Goal: Transaction & Acquisition: Download file/media

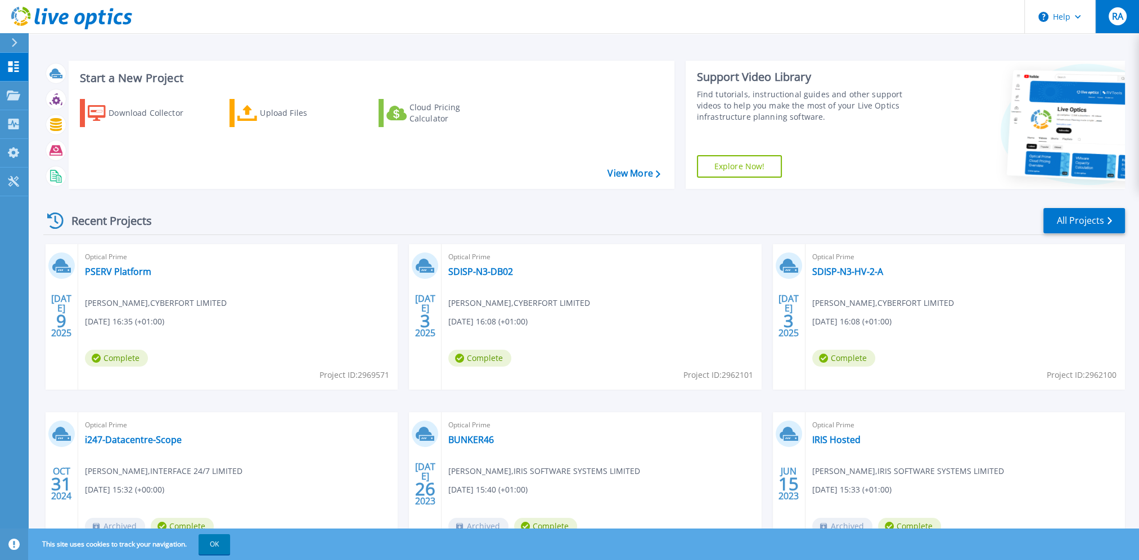
click at [807, 25] on div "RA" at bounding box center [1118, 16] width 18 height 18
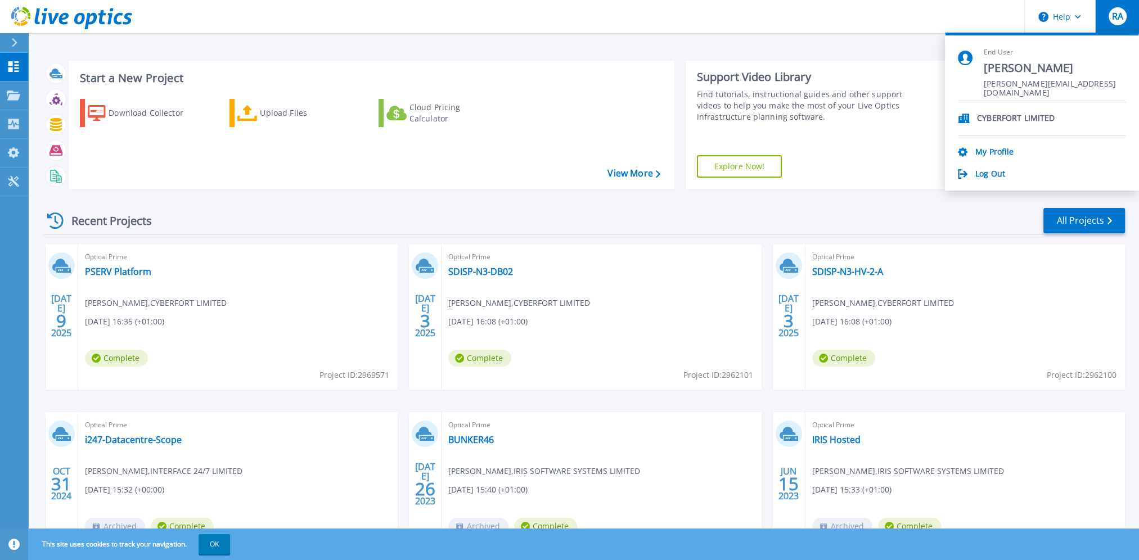
click at [807, 116] on p "CYBERFORT LIMITED" at bounding box center [1016, 119] width 78 height 11
click at [807, 150] on link "My Profile" at bounding box center [995, 152] width 38 height 11
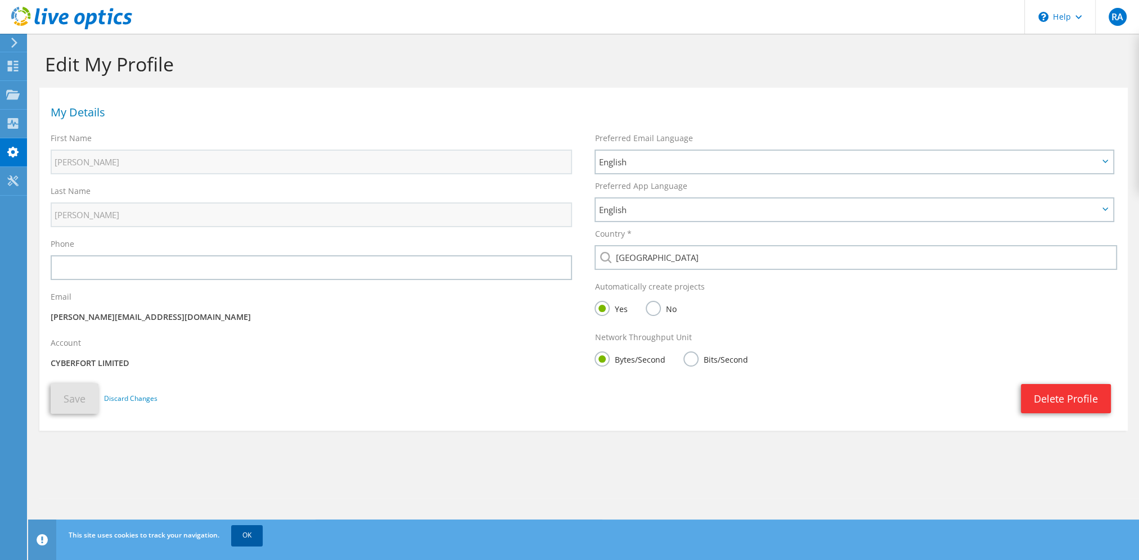
click at [258, 540] on link "OK" at bounding box center [247, 536] width 32 height 20
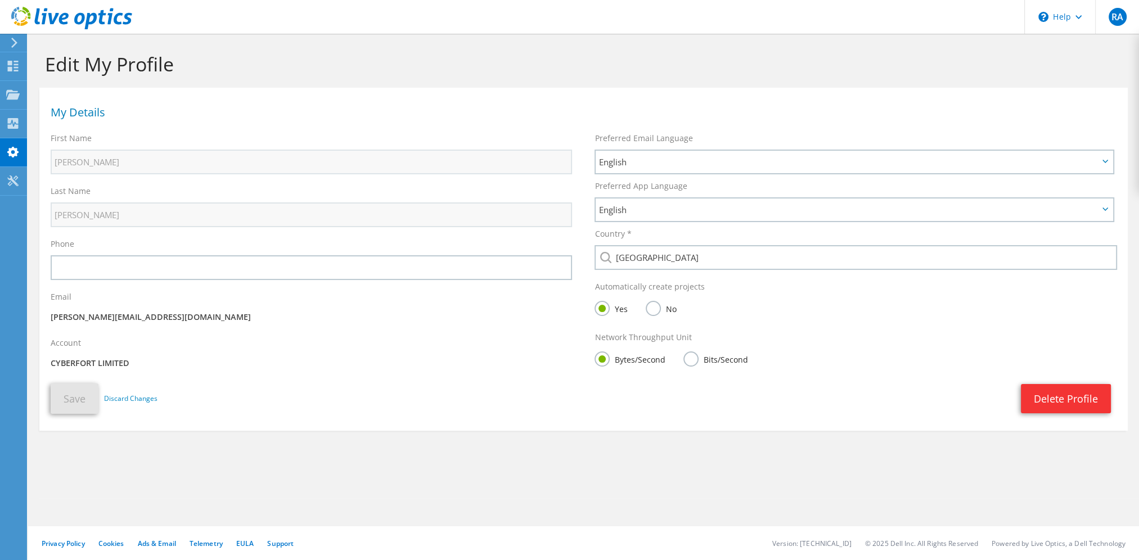
click at [293, 465] on section "Edit My Profile My Details First Name Rob Last Name Arnold Phone Email" at bounding box center [583, 266] width 1111 height 465
click at [14, 178] on use at bounding box center [12, 181] width 11 height 11
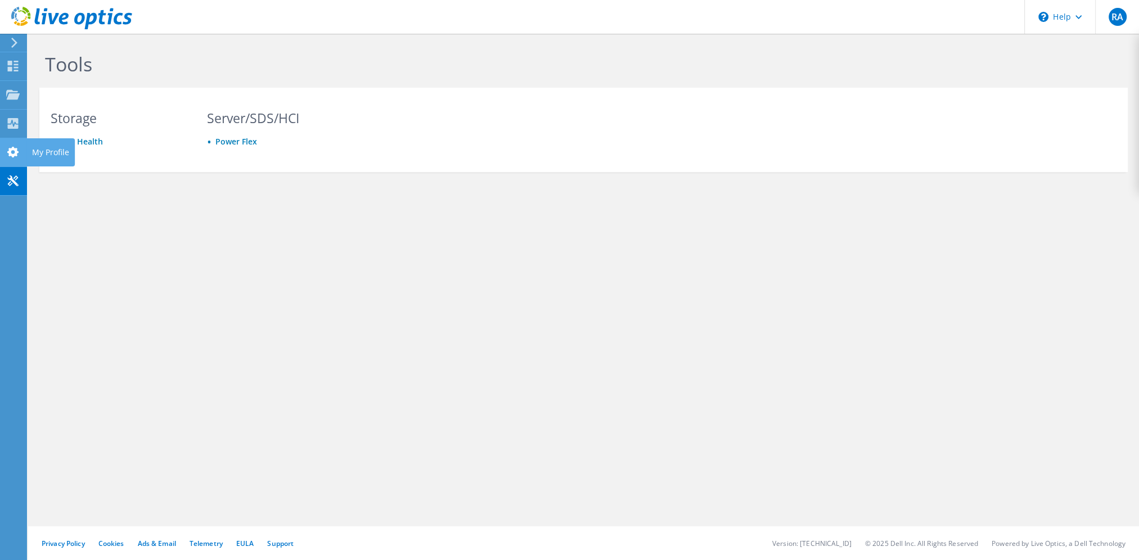
click at [17, 156] on icon at bounding box center [13, 152] width 14 height 11
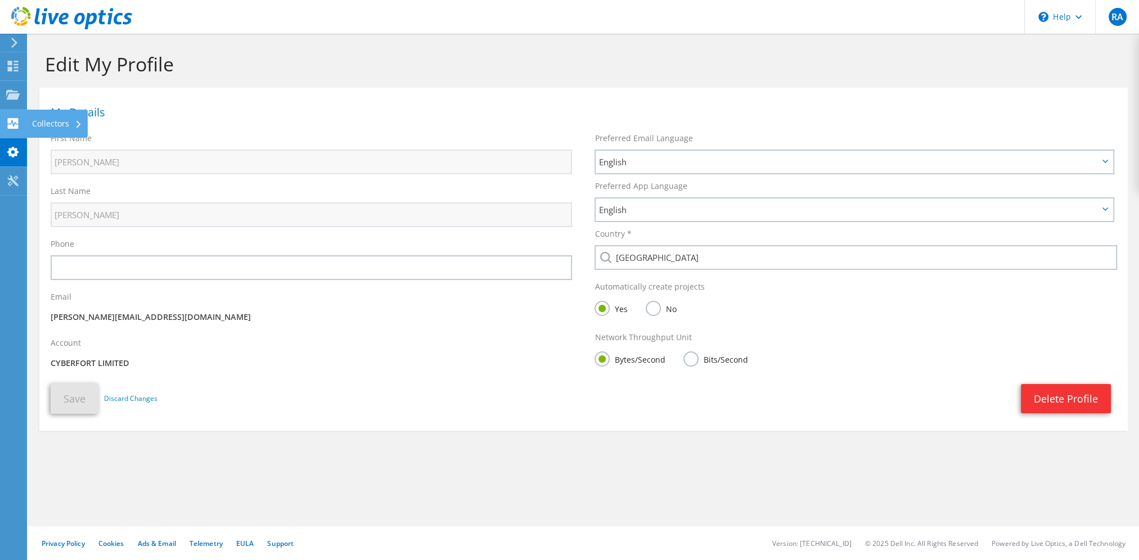
click at [60, 122] on div "Collectors" at bounding box center [56, 124] width 61 height 28
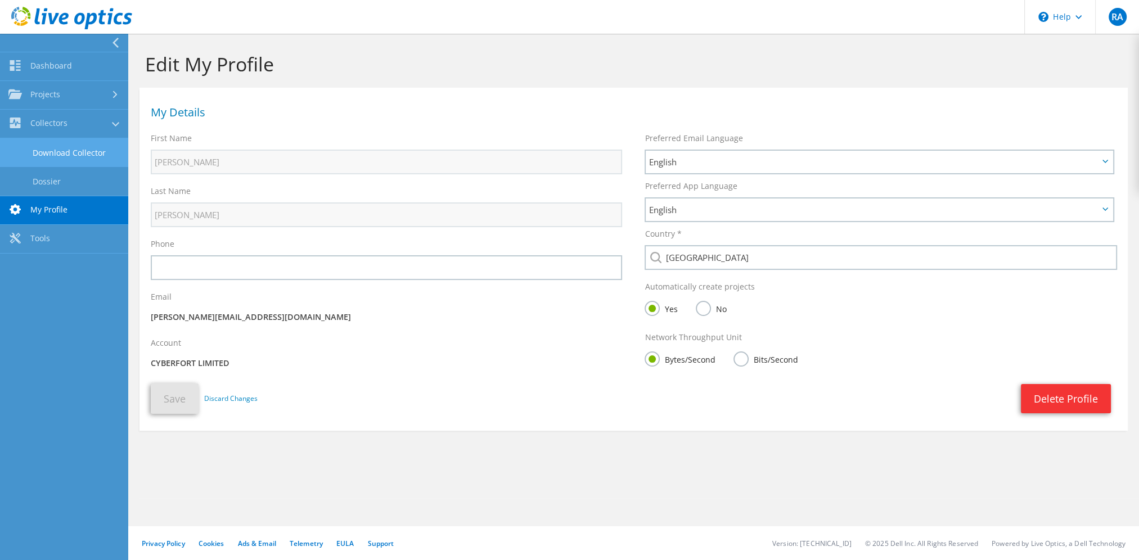
click at [63, 149] on link "Download Collector" at bounding box center [64, 152] width 128 height 29
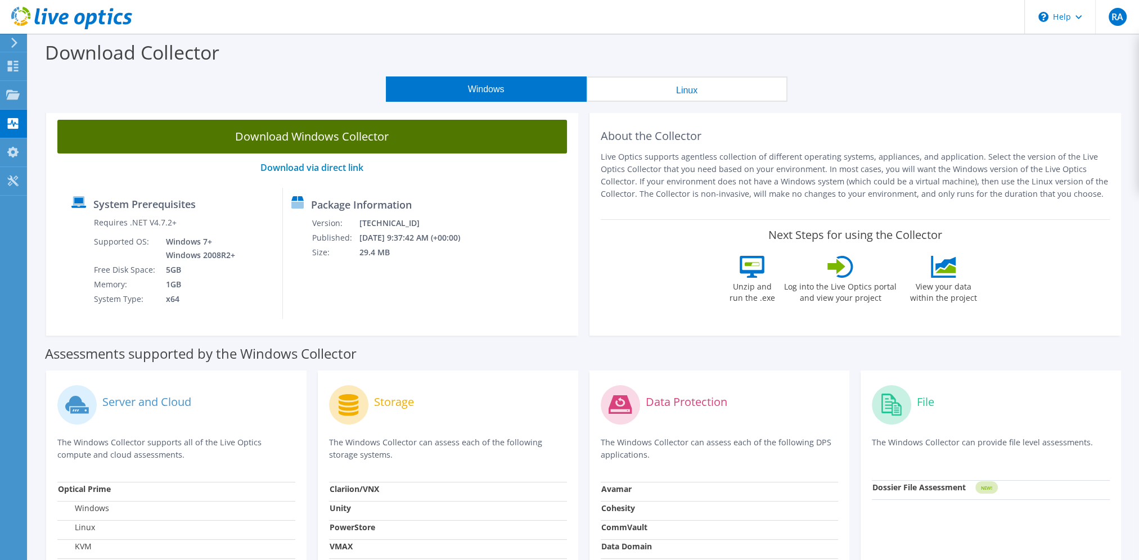
click at [422, 140] on link "Download Windows Collector" at bounding box center [312, 137] width 510 height 34
